Goal: Find contact information: Find contact information

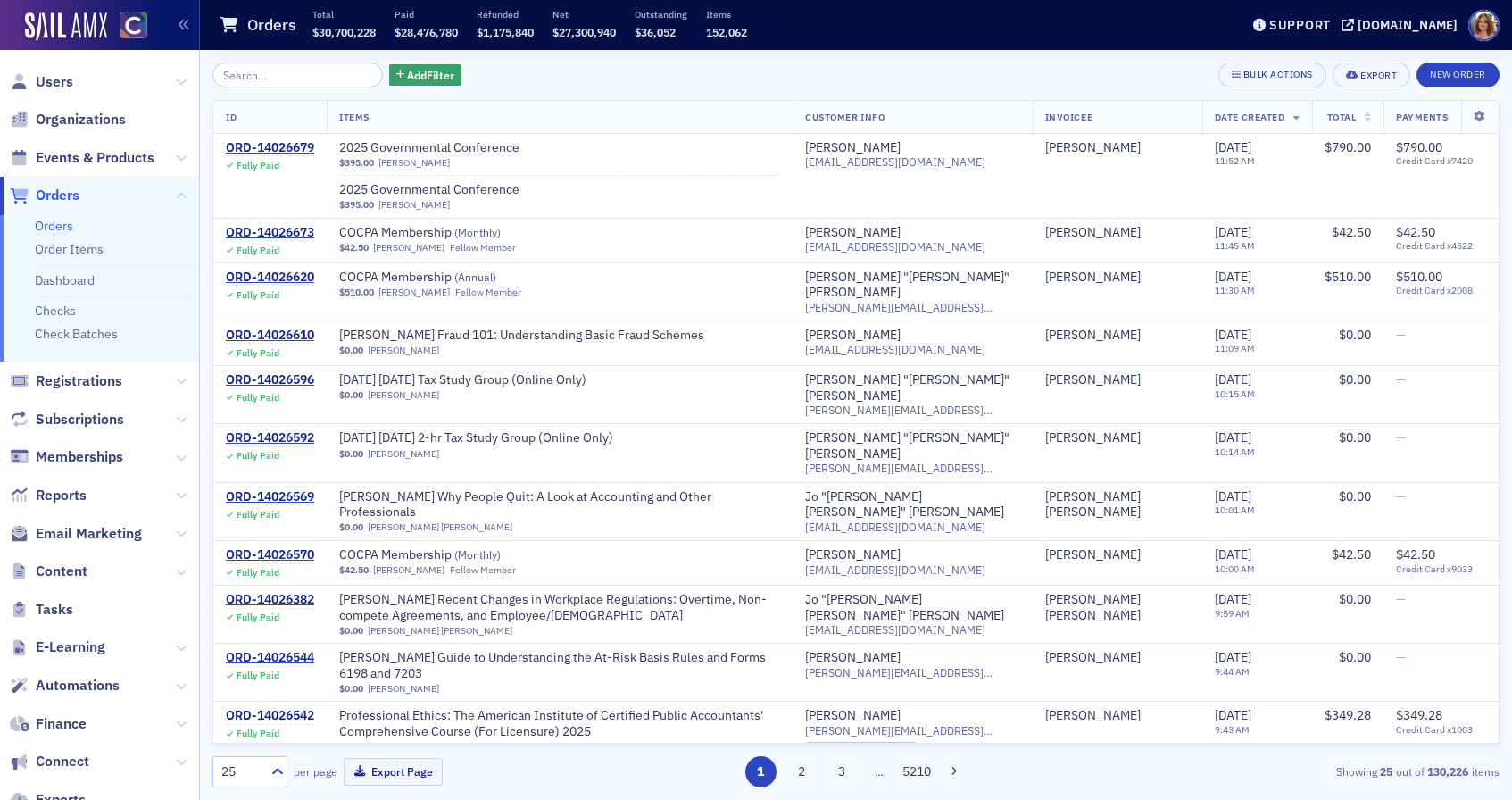
scroll to position [1, 0]
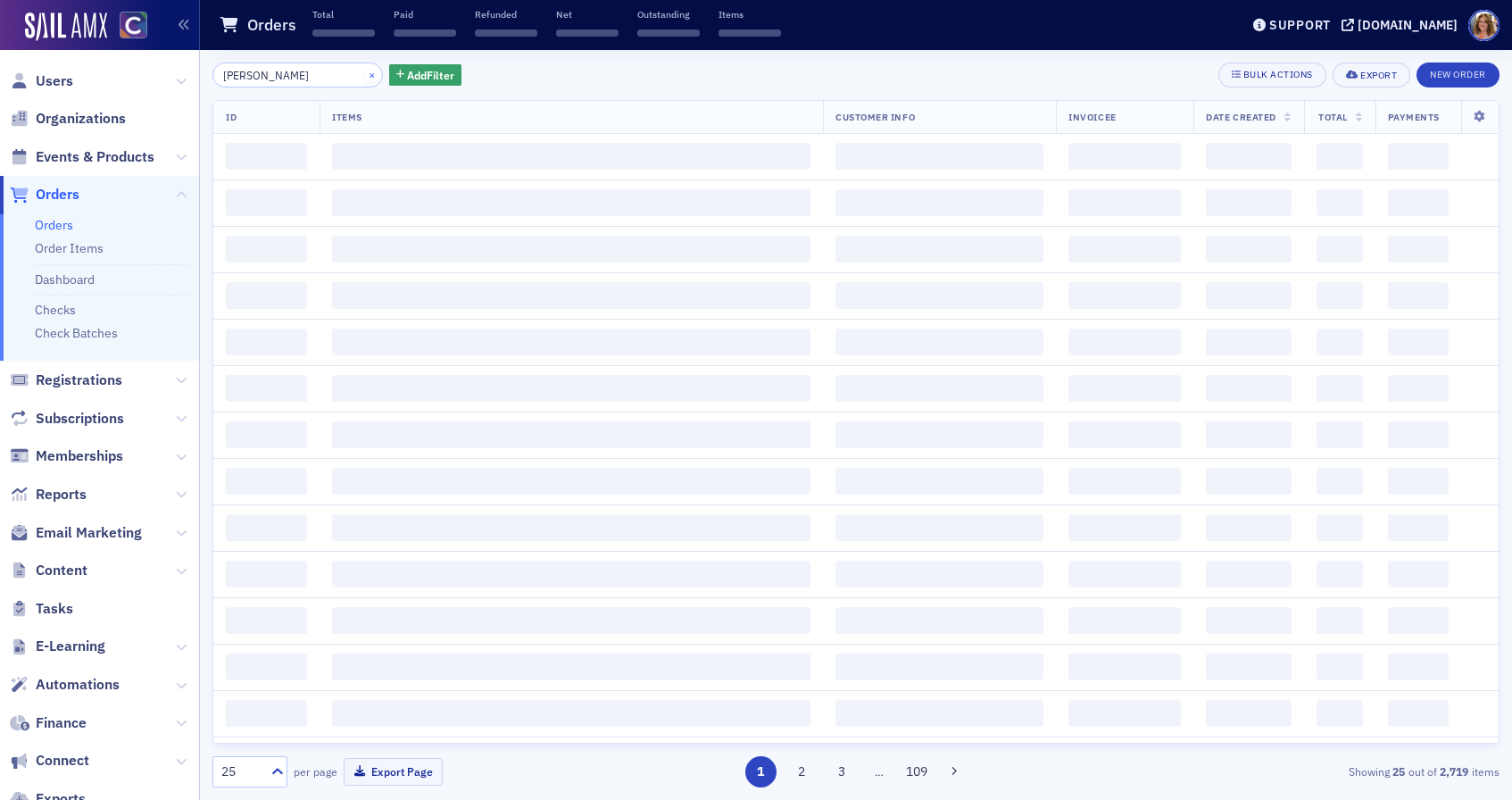
type input "[PERSON_NAME]"
drag, startPoint x: 350, startPoint y: 76, endPoint x: 321, endPoint y: 74, distance: 29.1
click at [332, 75] on div "[PERSON_NAME] ×" at bounding box center [298, 75] width 171 height 25
click at [84, 80] on span "Users" at bounding box center [99, 81] width 199 height 38
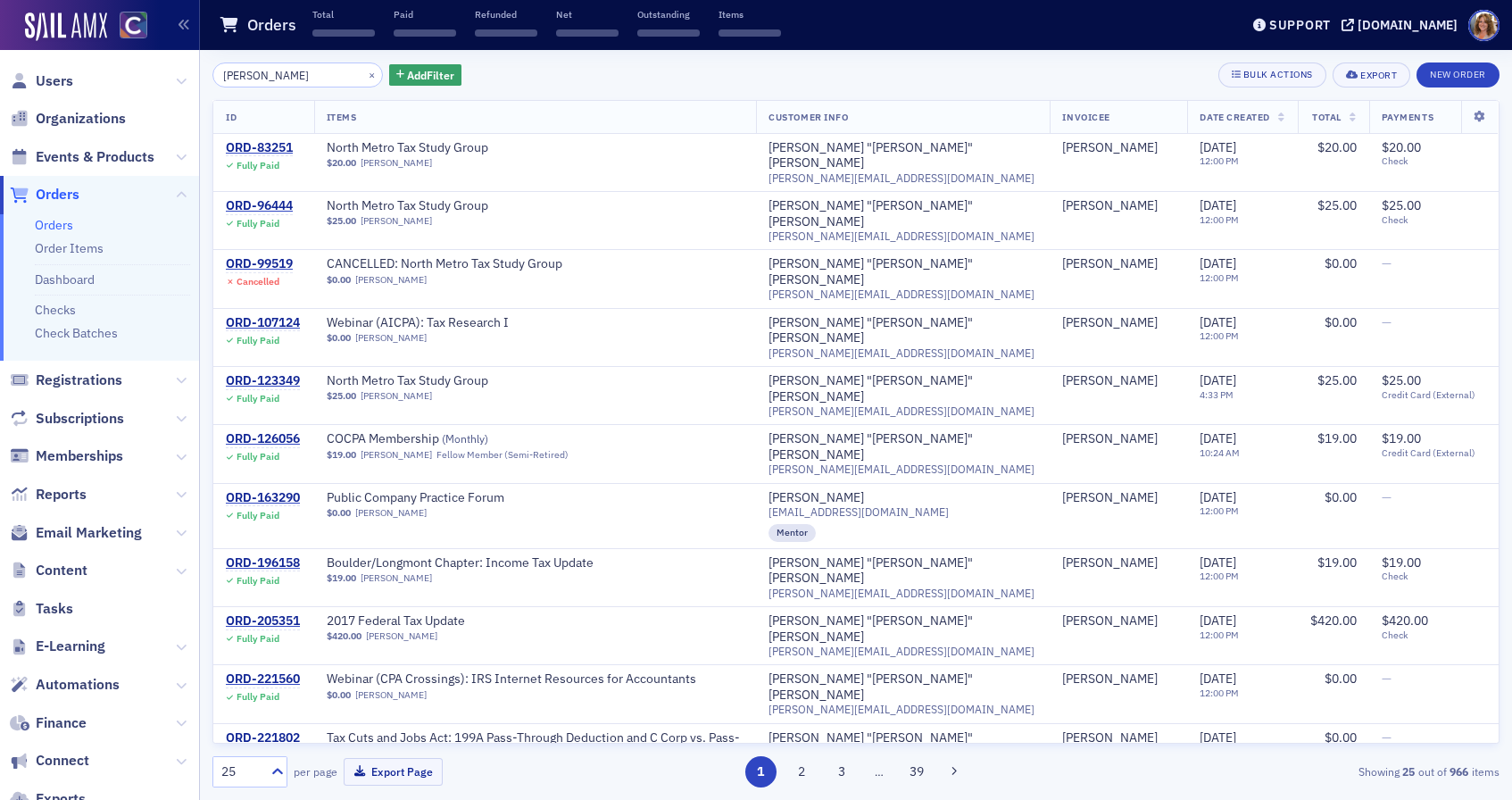
drag, startPoint x: 55, startPoint y: 79, endPoint x: 102, endPoint y: 75, distance: 47.2
click at [57, 79] on span "Users" at bounding box center [54, 82] width 37 height 20
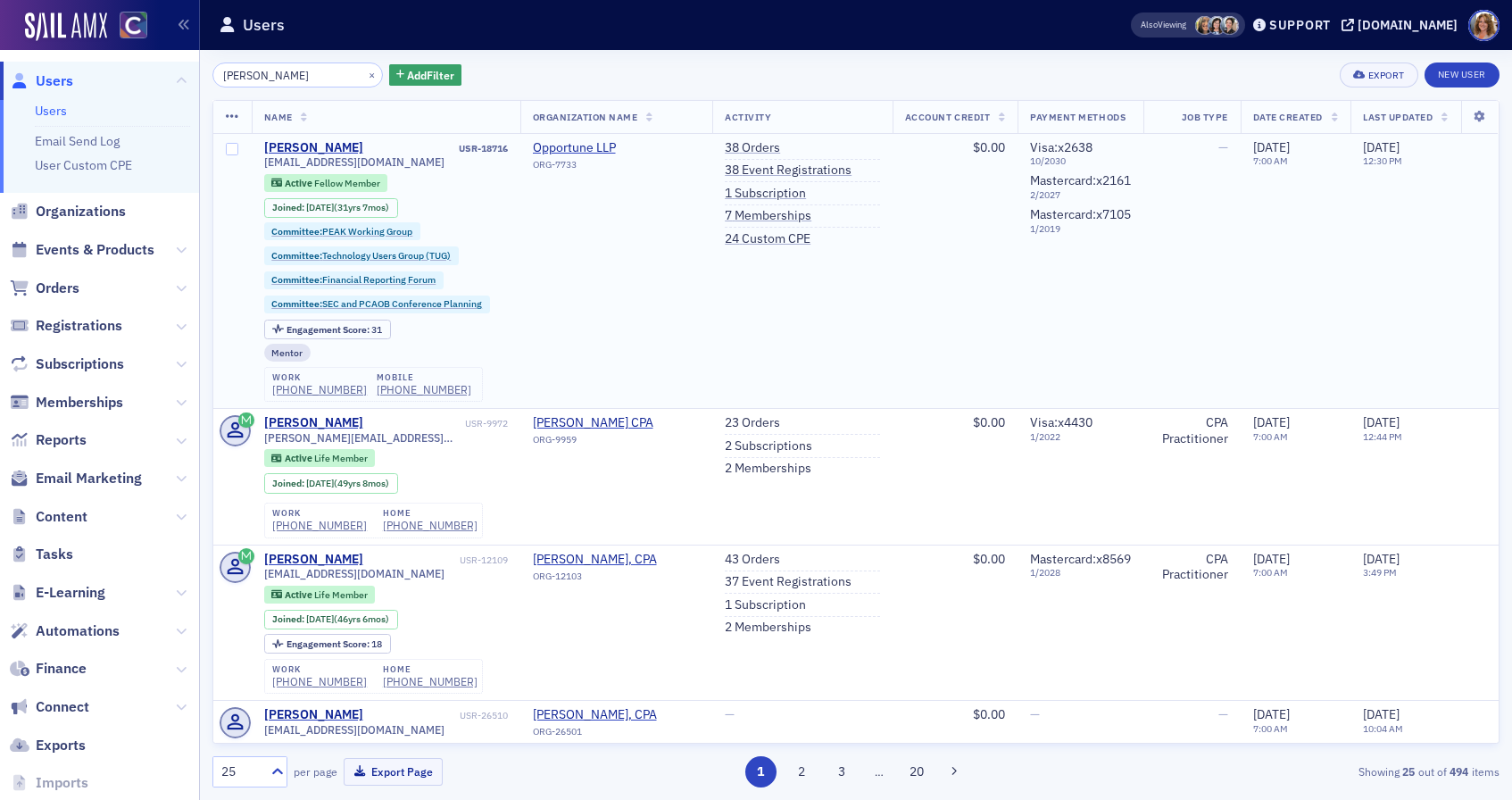
type input "[PERSON_NAME]"
drag, startPoint x: 400, startPoint y: 163, endPoint x: 261, endPoint y: 163, distance: 139.0
click at [262, 163] on td "[PERSON_NAME] USR-18716 [EMAIL_ADDRESS][DOMAIN_NAME] Active Fellow Member Joine…" at bounding box center [386, 271] width 269 height 275
copy span "[EMAIL_ADDRESS][DOMAIN_NAME]"
drag, startPoint x: 342, startPoint y: 75, endPoint x: 321, endPoint y: 74, distance: 21.0
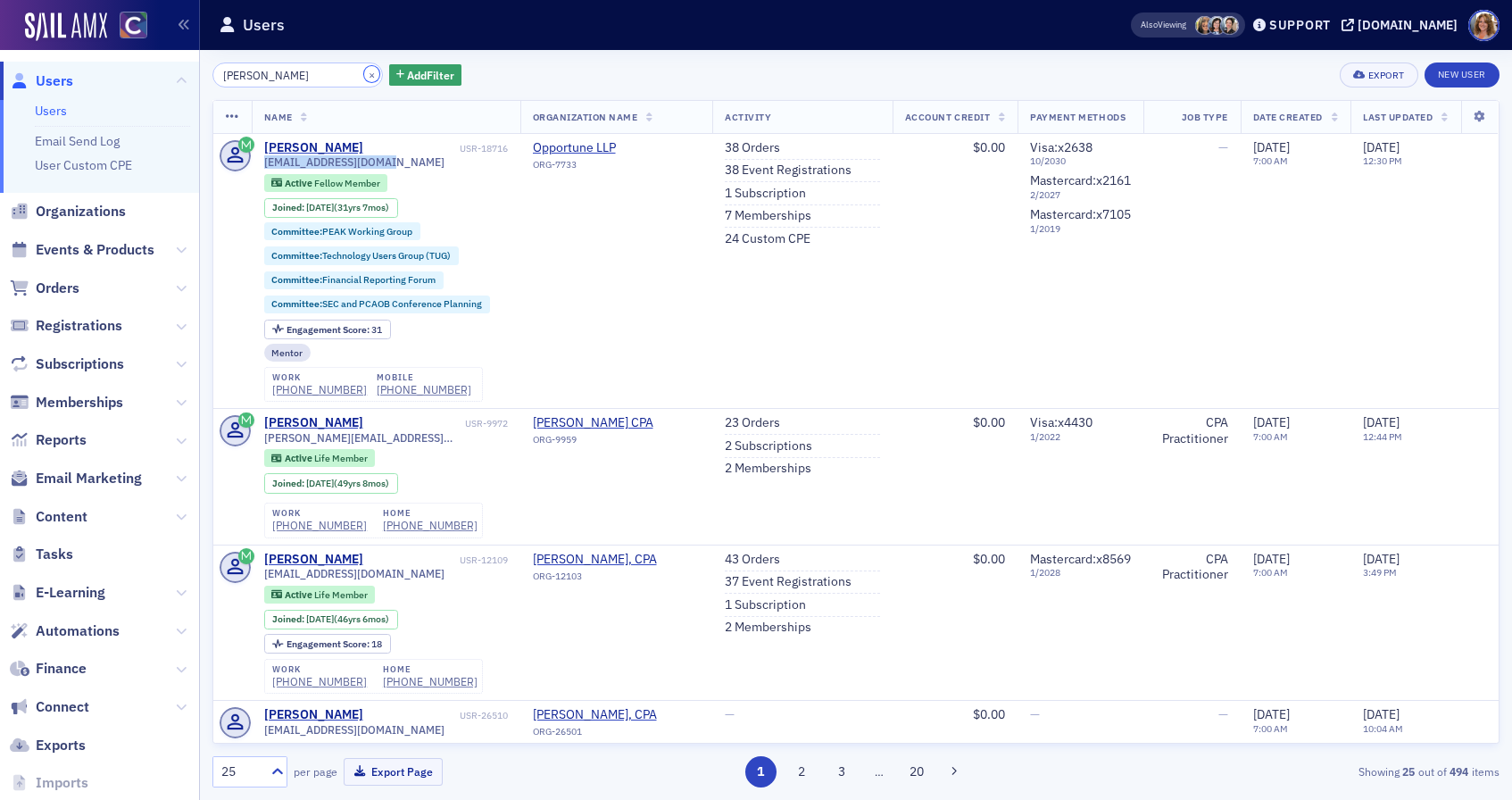
click at [364, 74] on button "×" at bounding box center [372, 74] width 16 height 16
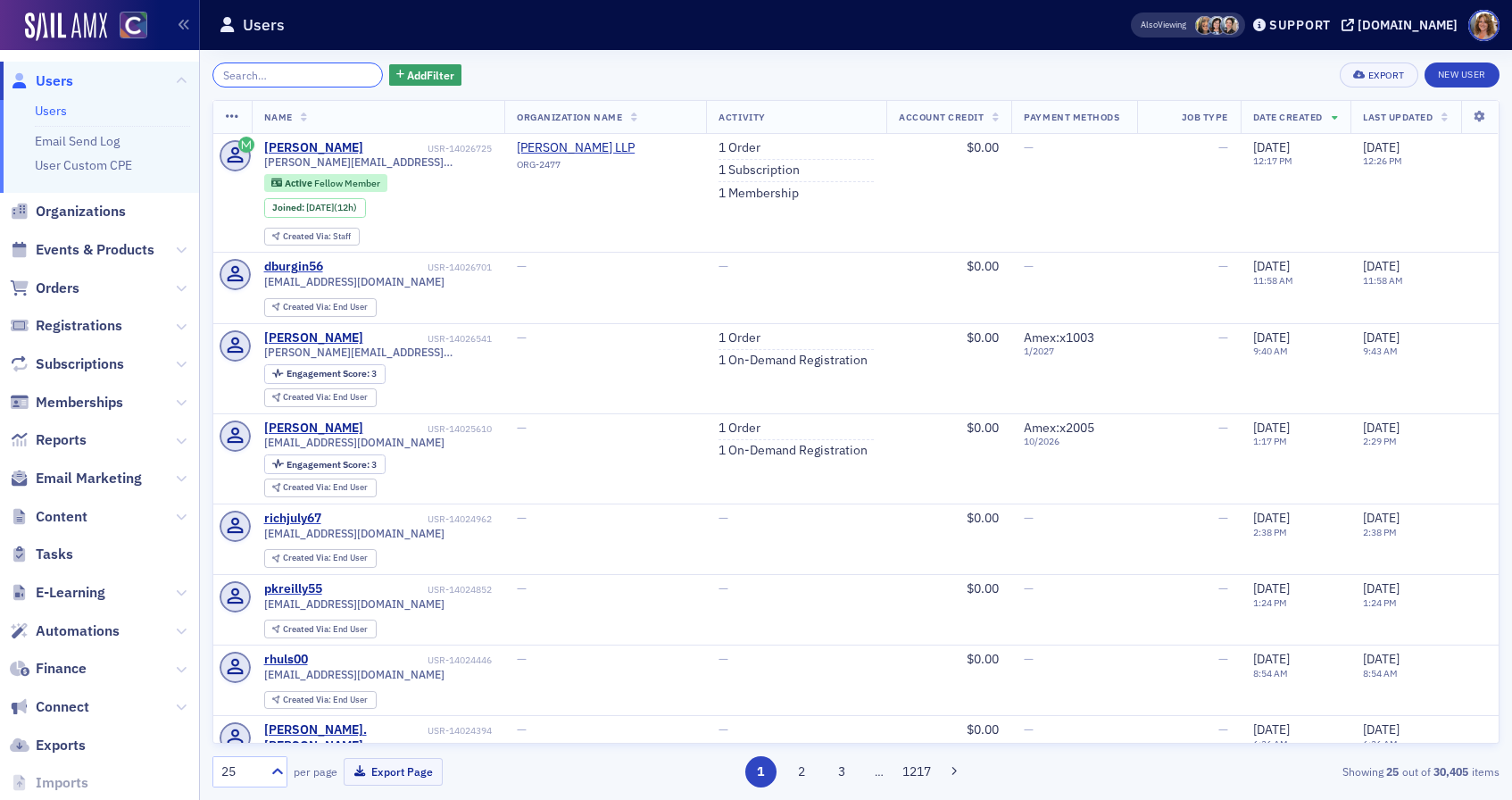
click at [321, 73] on input "search" at bounding box center [298, 75] width 171 height 25
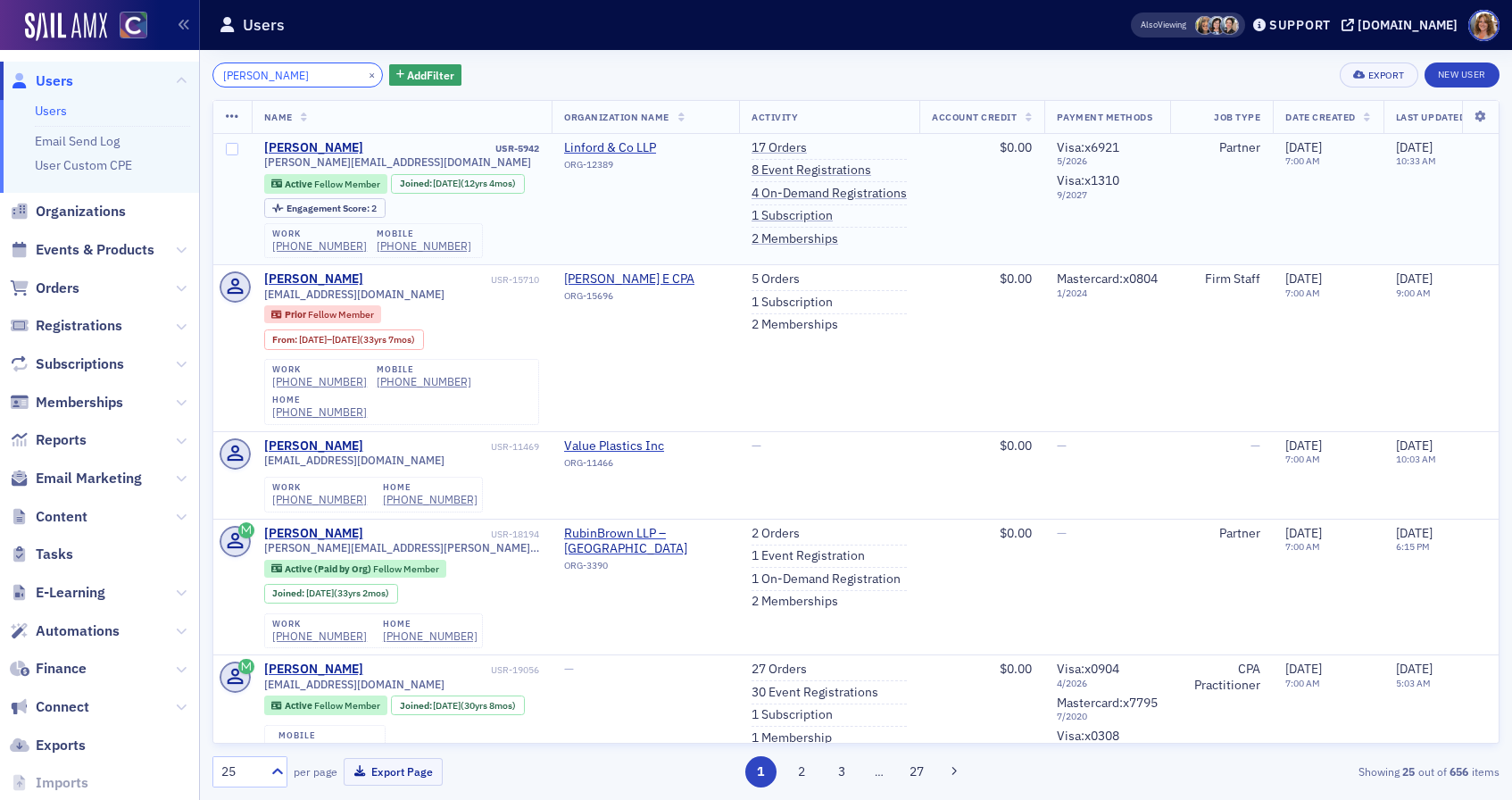
type input "[PERSON_NAME]"
drag, startPoint x: 391, startPoint y: 163, endPoint x: 261, endPoint y: 164, distance: 130.0
click at [262, 164] on td "[PERSON_NAME] USR-5942 [PERSON_NAME][EMAIL_ADDRESS][DOMAIN_NAME] Active Fellow …" at bounding box center [401, 199] width 301 height 132
copy span "[PERSON_NAME][EMAIL_ADDRESS][DOMAIN_NAME]"
click at [364, 75] on button "×" at bounding box center [372, 74] width 16 height 16
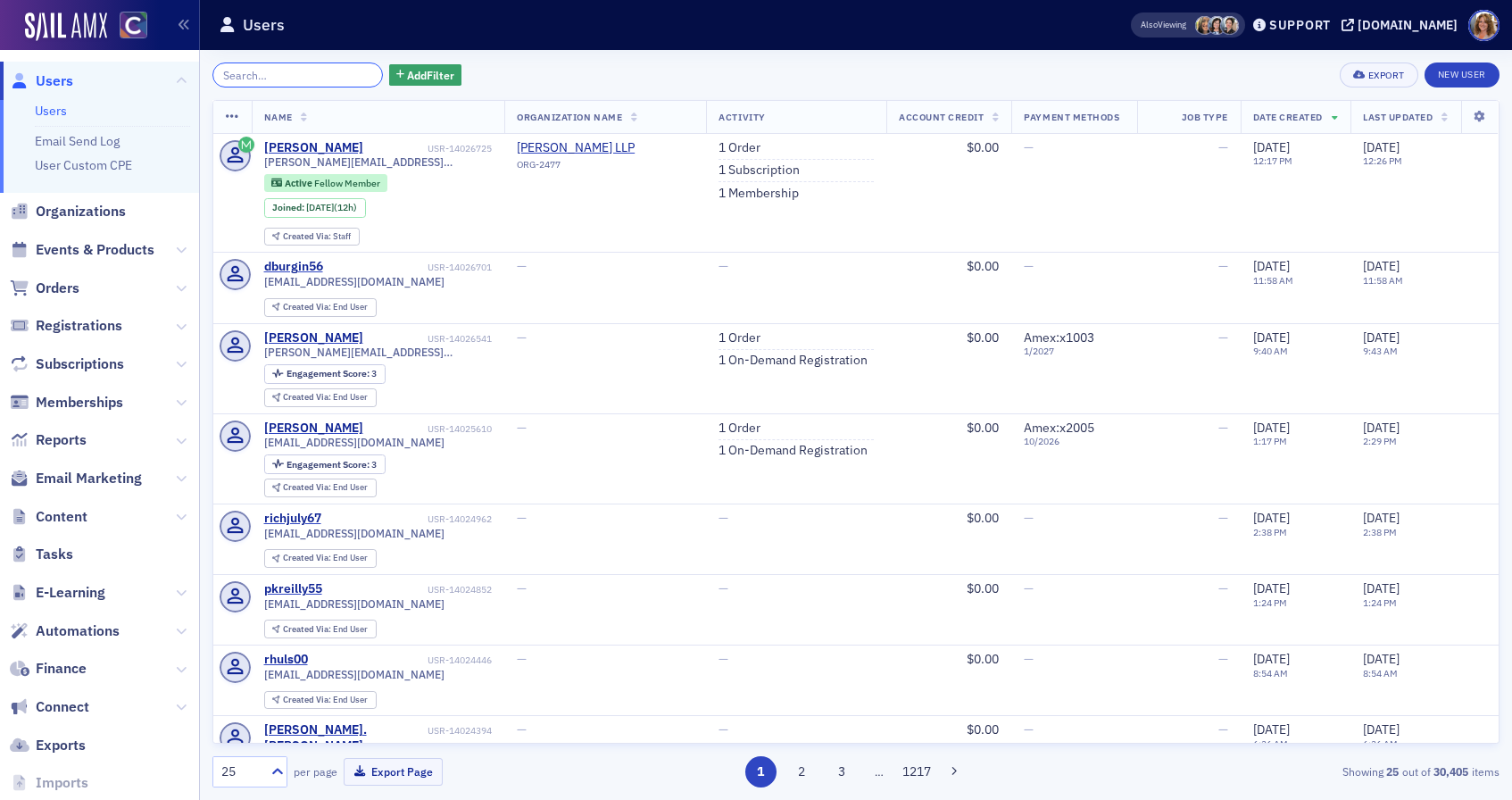
click at [351, 75] on input "search" at bounding box center [298, 75] width 171 height 25
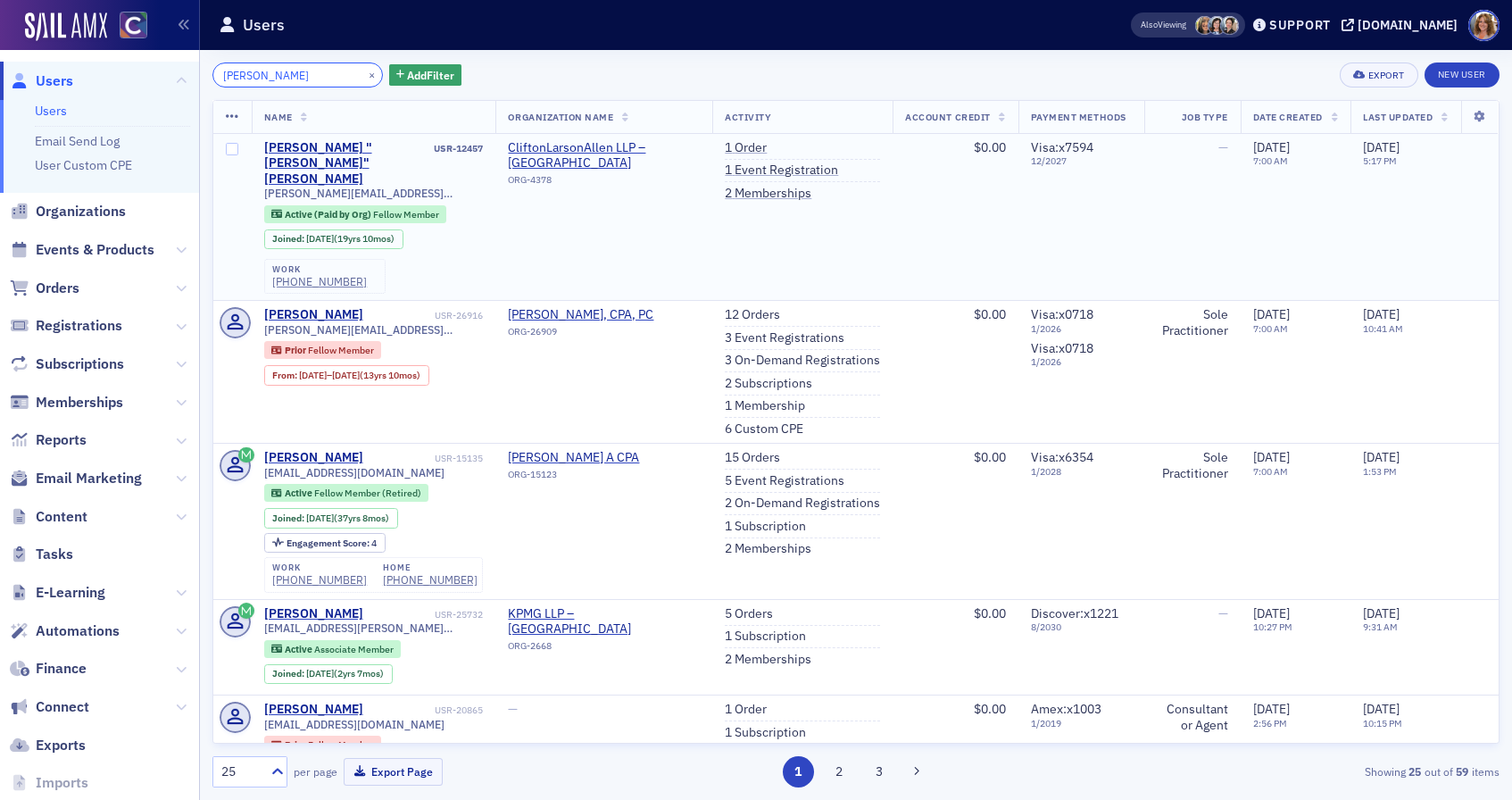
type input "[PERSON_NAME]"
drag, startPoint x: 426, startPoint y: 163, endPoint x: 259, endPoint y: 162, distance: 167.0
click at [260, 162] on td "[PERSON_NAME] "[PERSON_NAME]" [PERSON_NAME] USR-12457 [EMAIL_ADDRESS][PERSON_NA…" at bounding box center [373, 217] width 244 height 167
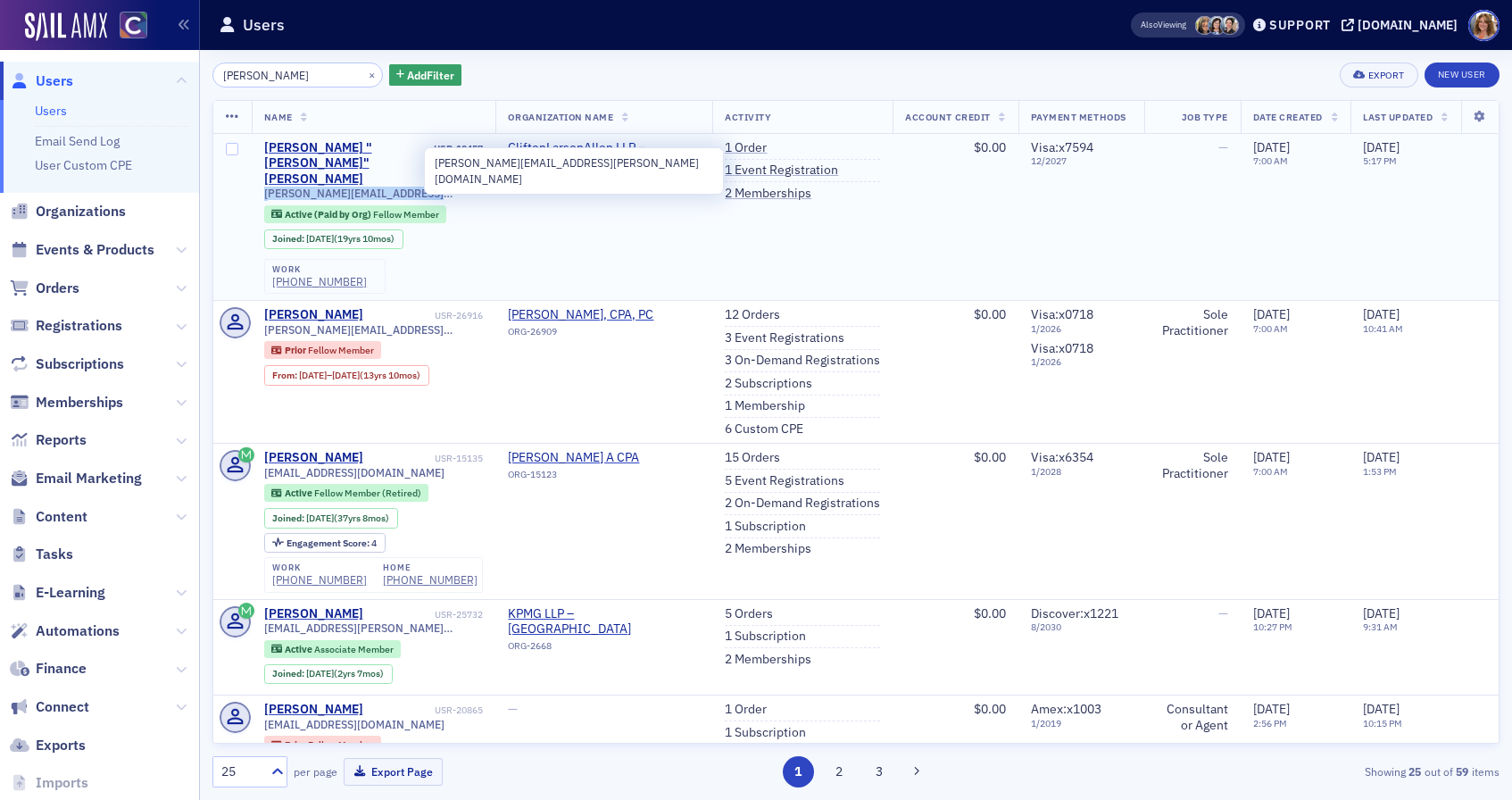
copy span "[PERSON_NAME][EMAIL_ADDRESS][PERSON_NAME][DOMAIN_NAME]"
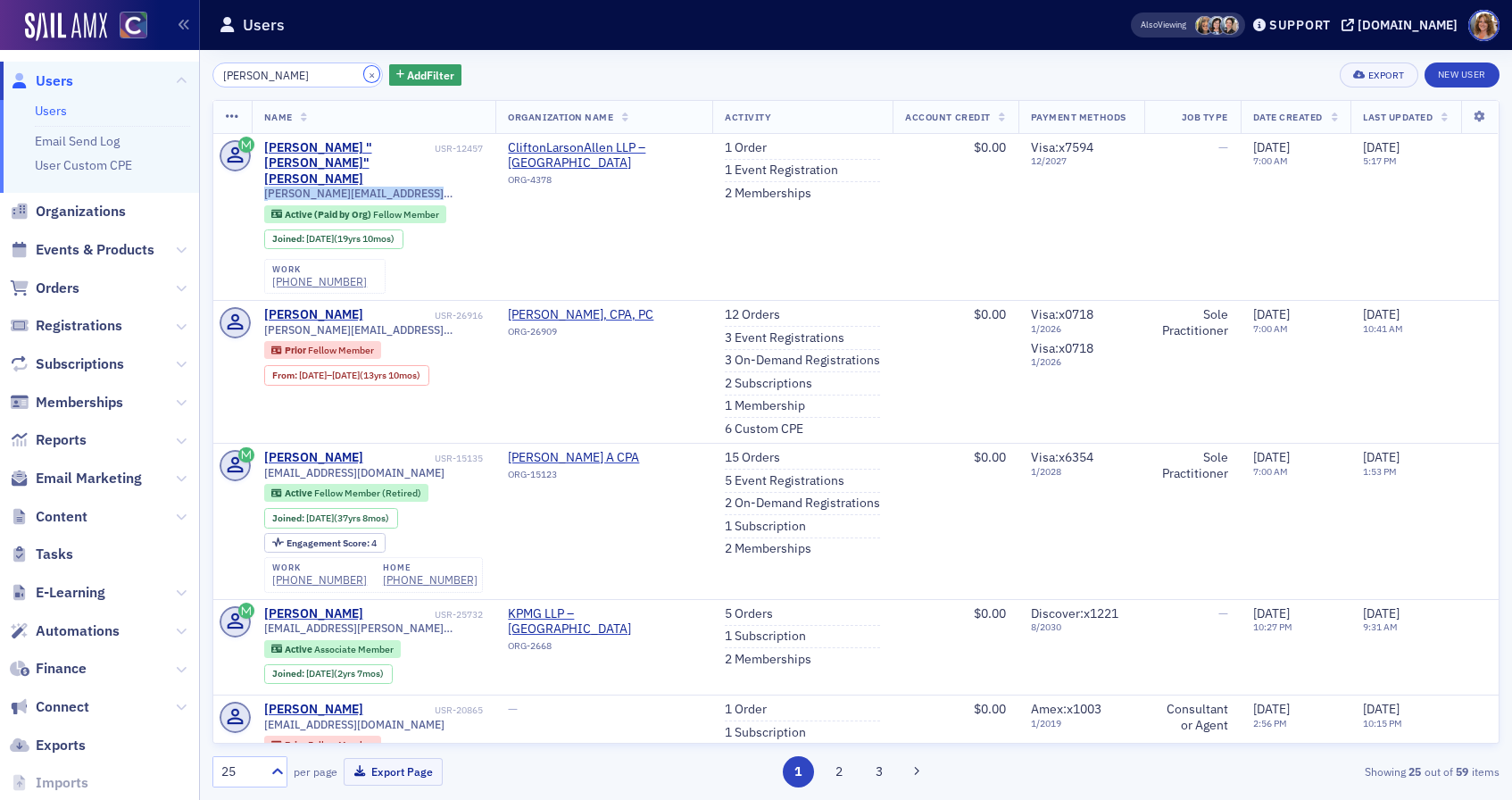
drag, startPoint x: 351, startPoint y: 76, endPoint x: 298, endPoint y: 69, distance: 53.5
click at [364, 75] on button "×" at bounding box center [372, 74] width 16 height 16
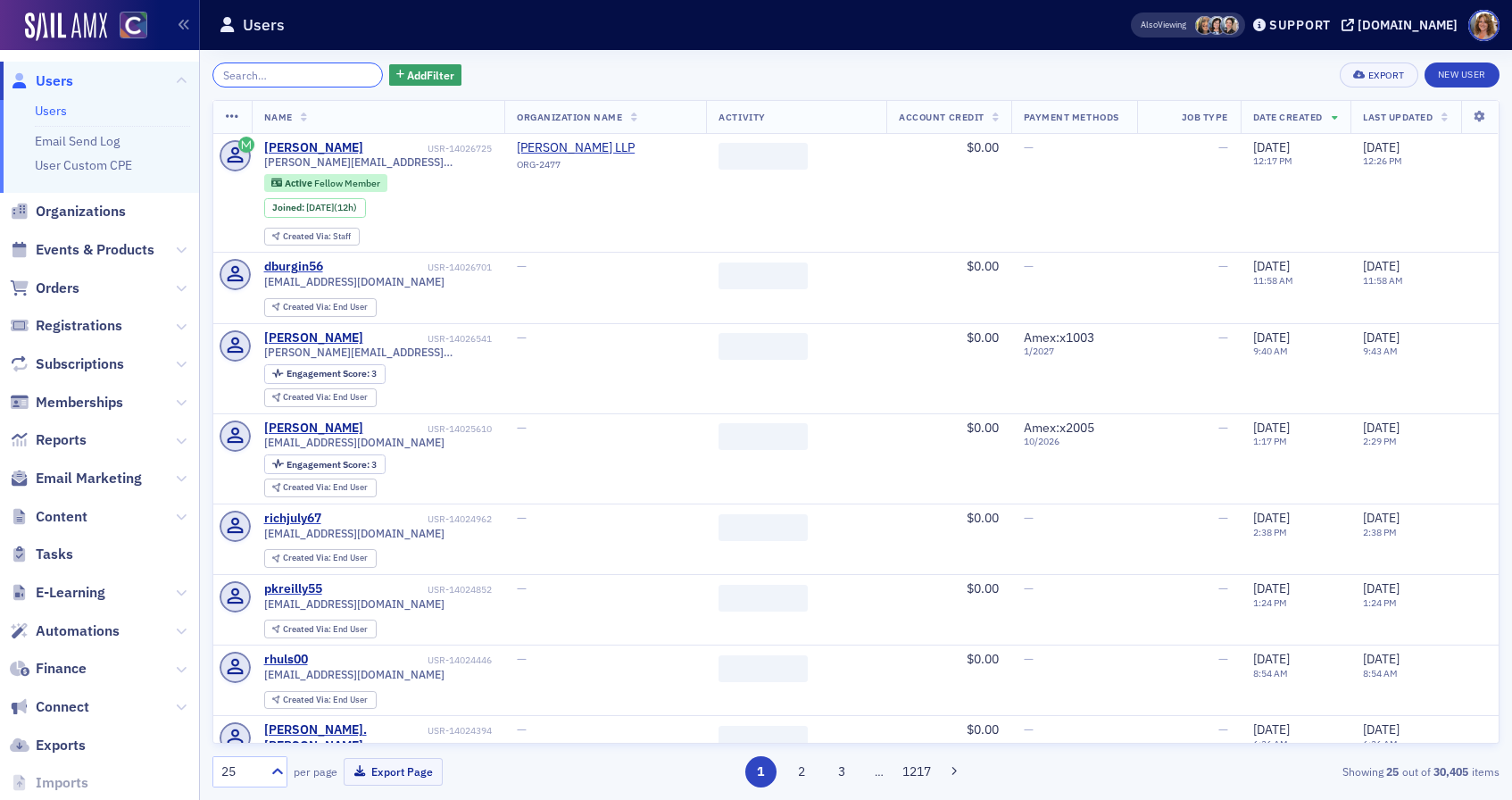
click at [287, 71] on input "search" at bounding box center [298, 75] width 171 height 25
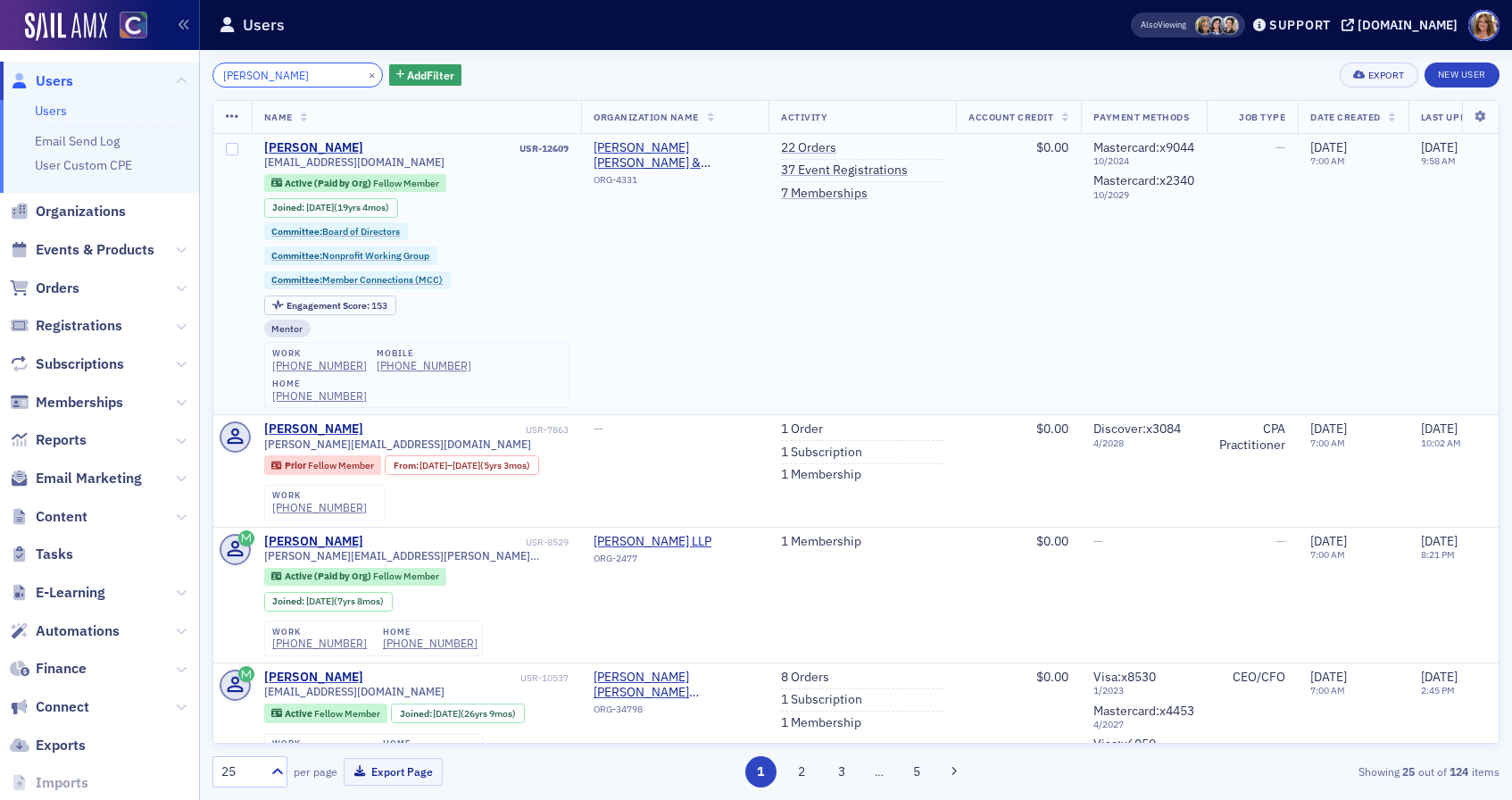
type input "[PERSON_NAME]"
drag, startPoint x: 390, startPoint y: 162, endPoint x: 257, endPoint y: 163, distance: 133.0
click at [260, 163] on td "[PERSON_NAME] USR-12609 [EMAIL_ADDRESS][DOMAIN_NAME] Active (Paid by Org) Fello…" at bounding box center [417, 274] width 331 height 281
copy span "[EMAIL_ADDRESS][DOMAIN_NAME]"
drag, startPoint x: 350, startPoint y: 77, endPoint x: 330, endPoint y: 74, distance: 20.2
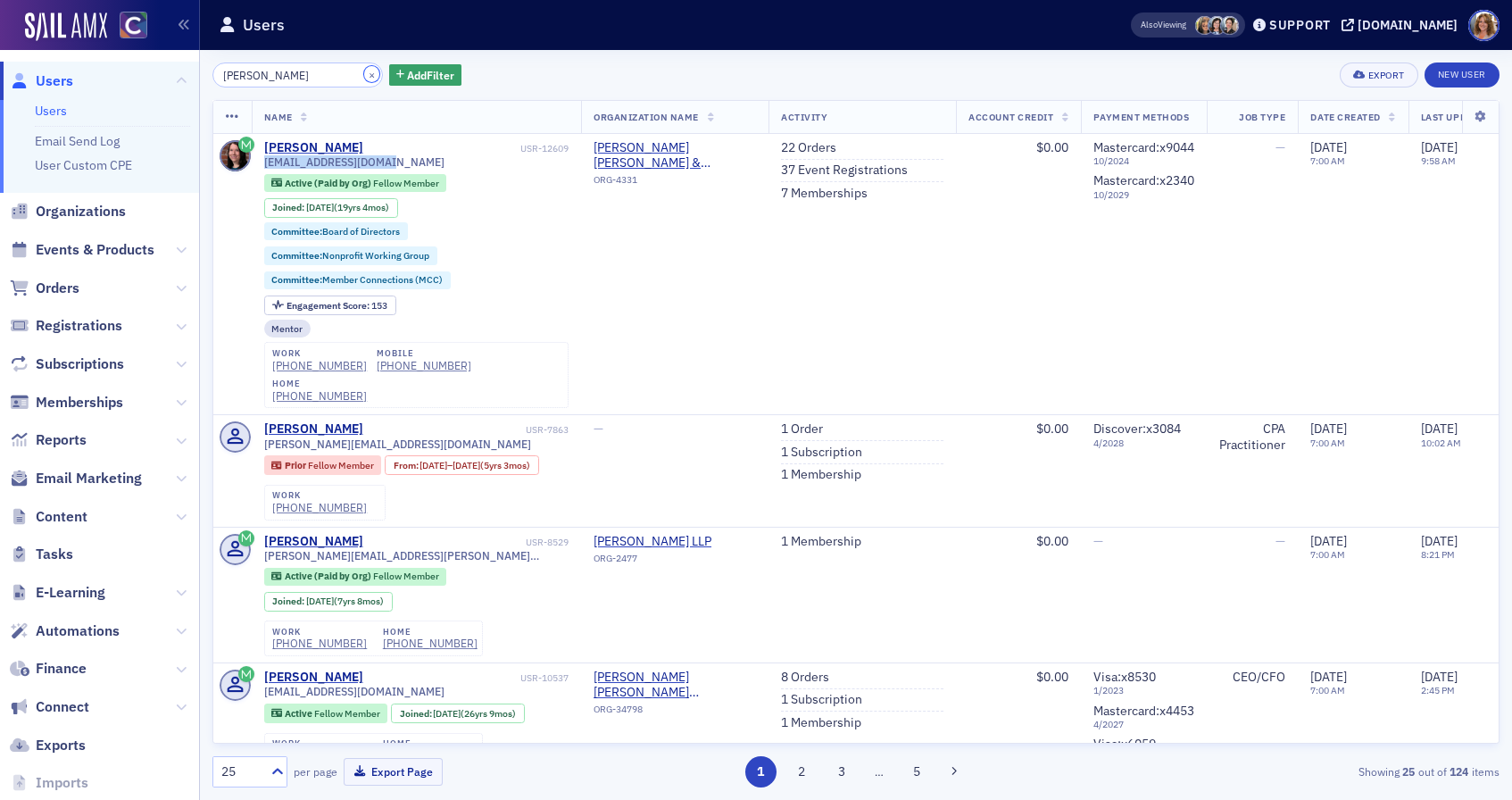
click at [364, 77] on button "×" at bounding box center [372, 74] width 16 height 16
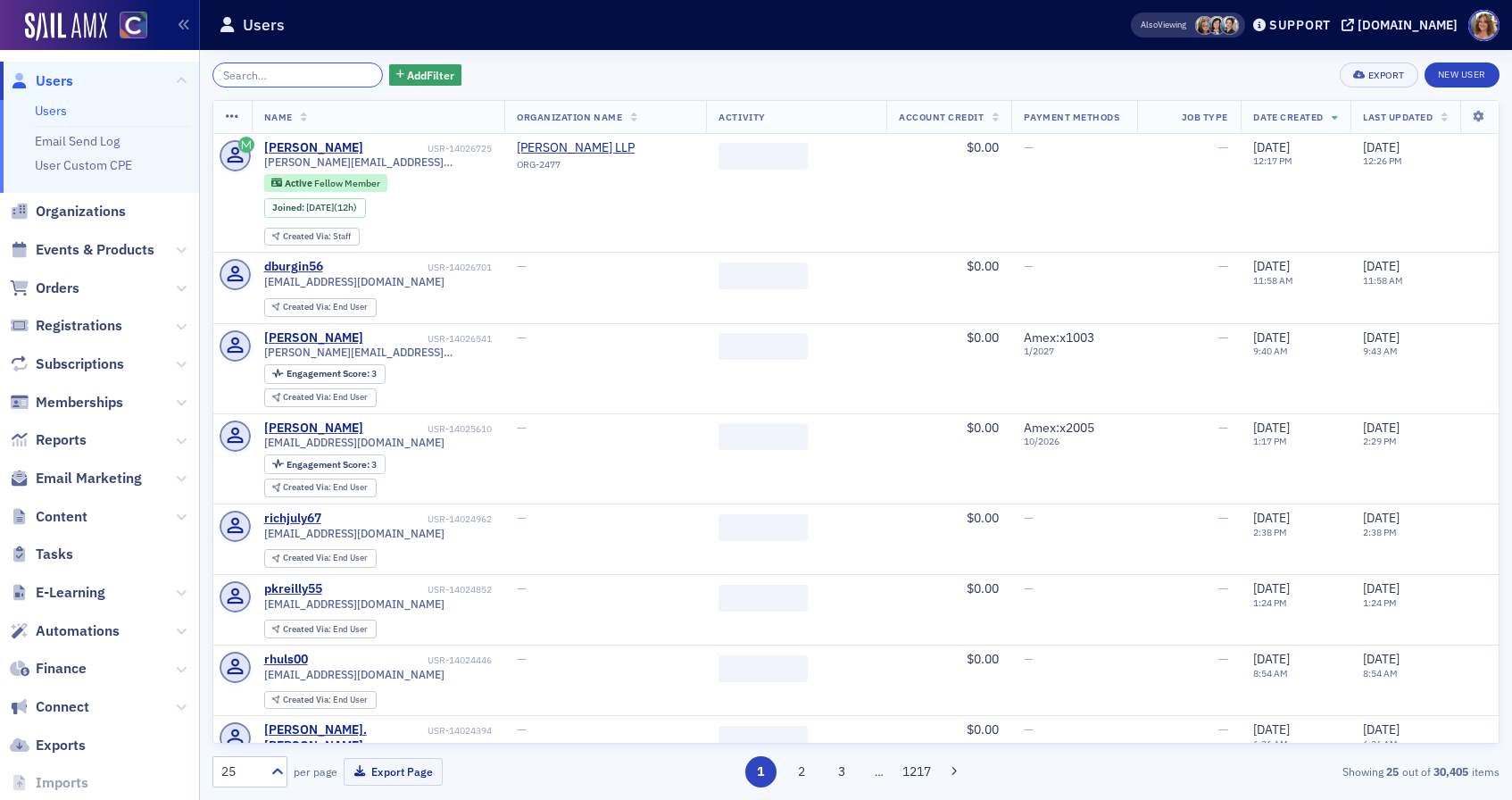
click at [321, 74] on input "search" at bounding box center [298, 75] width 171 height 25
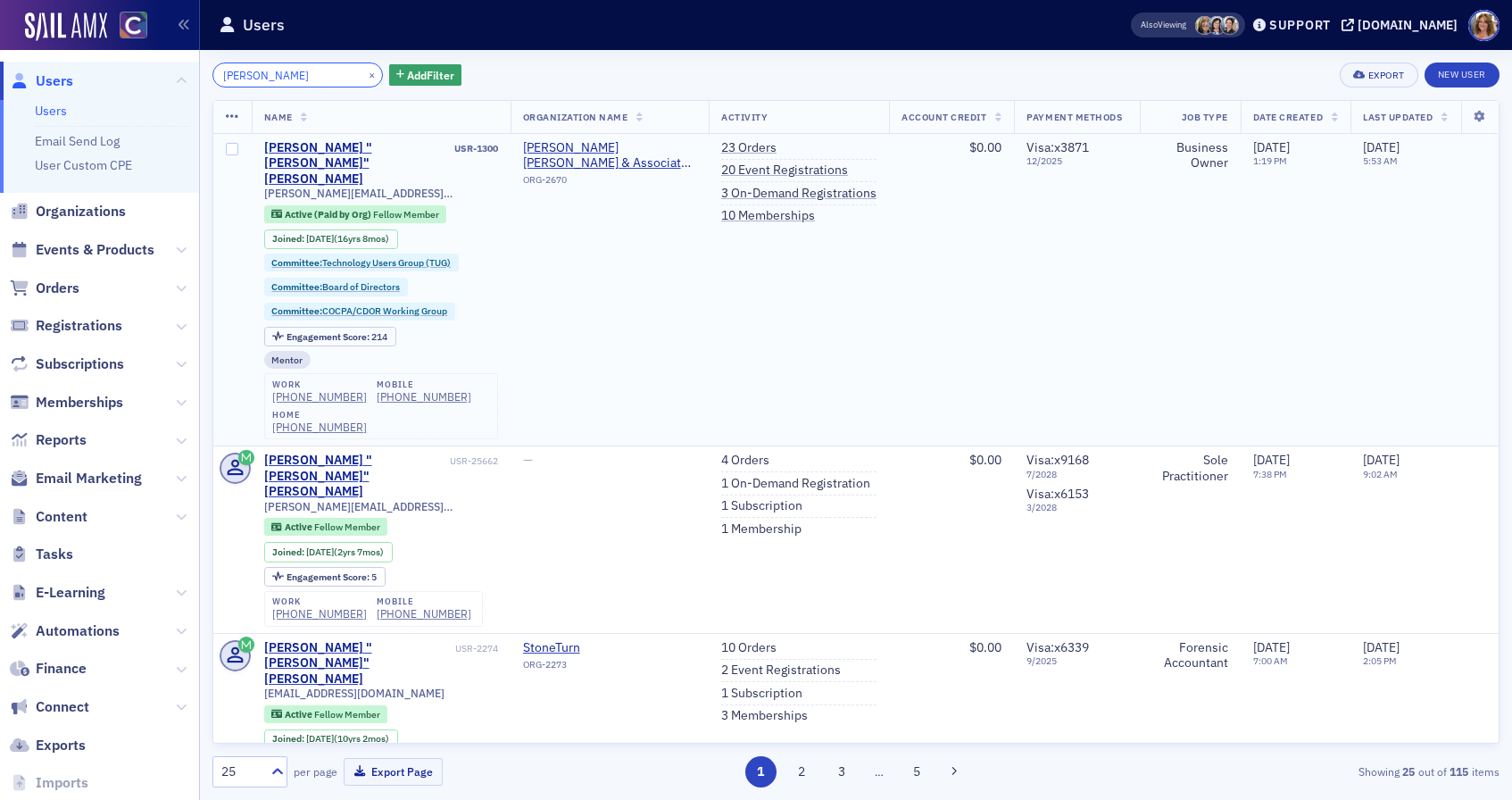
type input "[PERSON_NAME]"
drag, startPoint x: 388, startPoint y: 164, endPoint x: 262, endPoint y: 165, distance: 126.0
click at [259, 165] on td "[PERSON_NAME] "[PERSON_NAME]" [PERSON_NAME] USR-1300 [PERSON_NAME][EMAIL_ADDRES…" at bounding box center [380, 290] width 259 height 312
copy span "[PERSON_NAME][EMAIL_ADDRESS][DOMAIN_NAME]"
